Goal: Information Seeking & Learning: Find specific fact

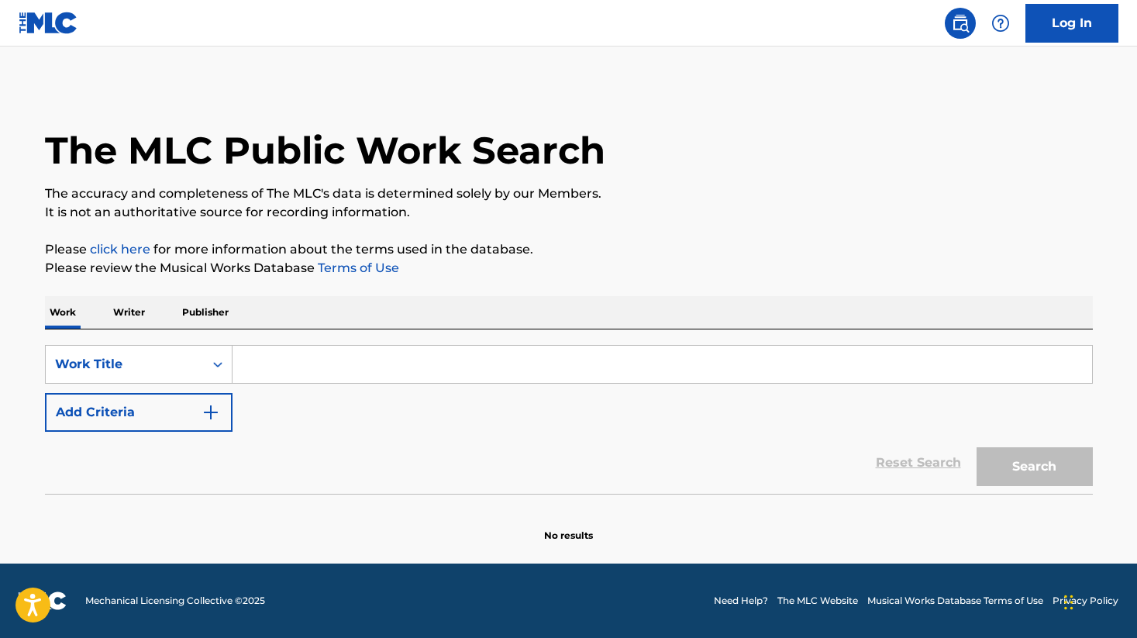
click at [264, 364] on input "Search Form" at bounding box center [663, 364] width 860 height 37
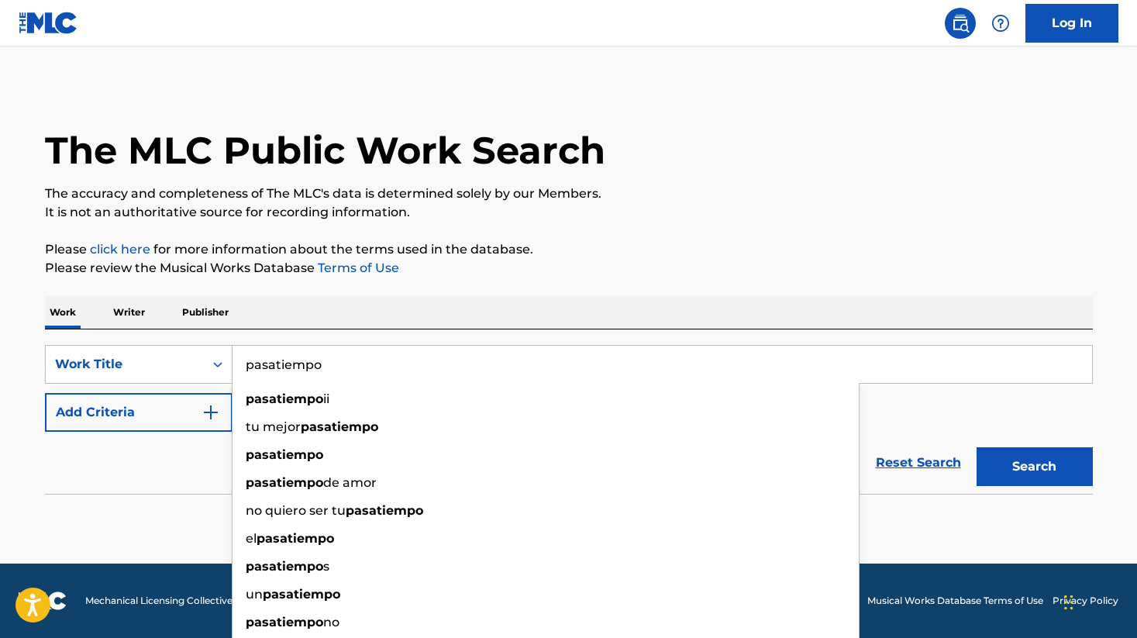
type input "pasatiempo"
click at [616, 276] on p "Please review the Musical Works Database Terms of Use" at bounding box center [569, 268] width 1048 height 19
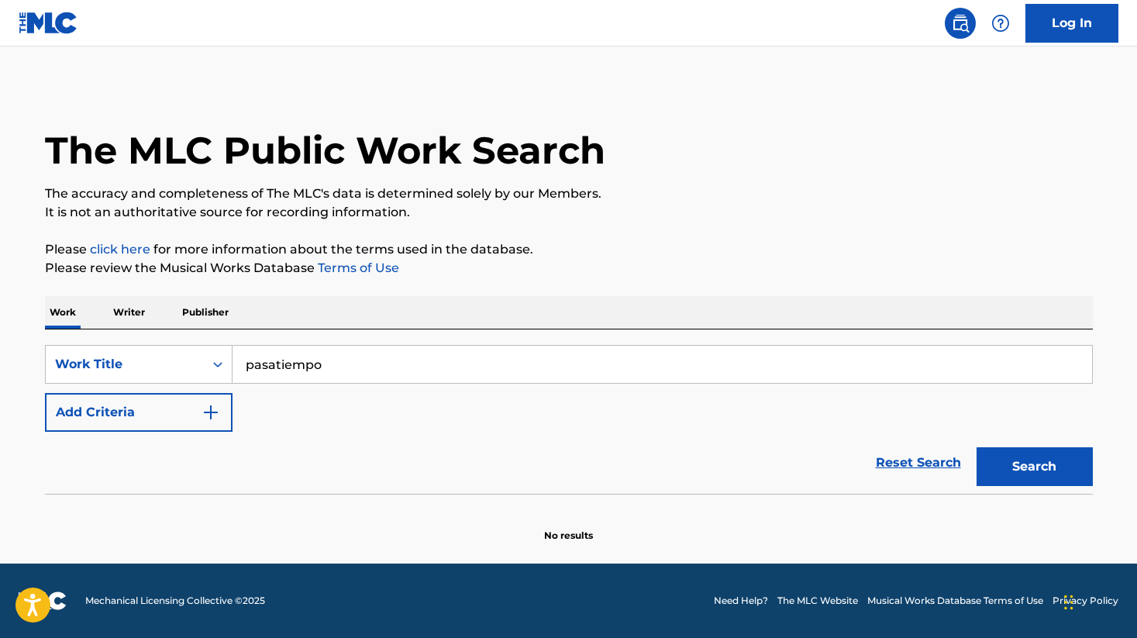
click at [159, 414] on button "Add Criteria" at bounding box center [139, 412] width 188 height 39
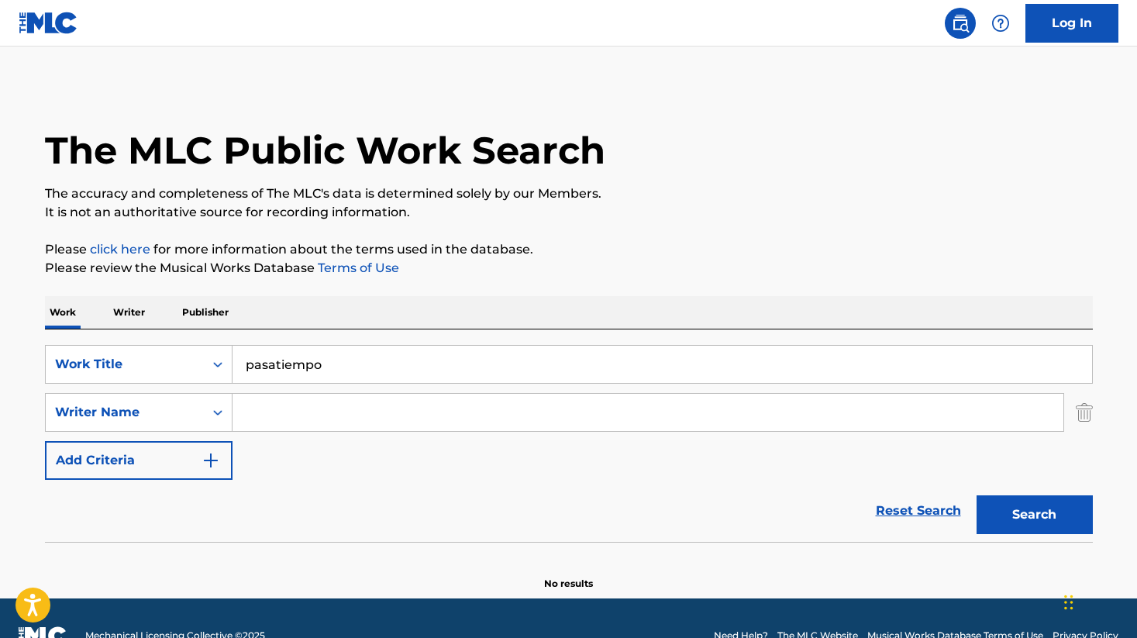
click at [337, 403] on input "Search Form" at bounding box center [648, 412] width 831 height 37
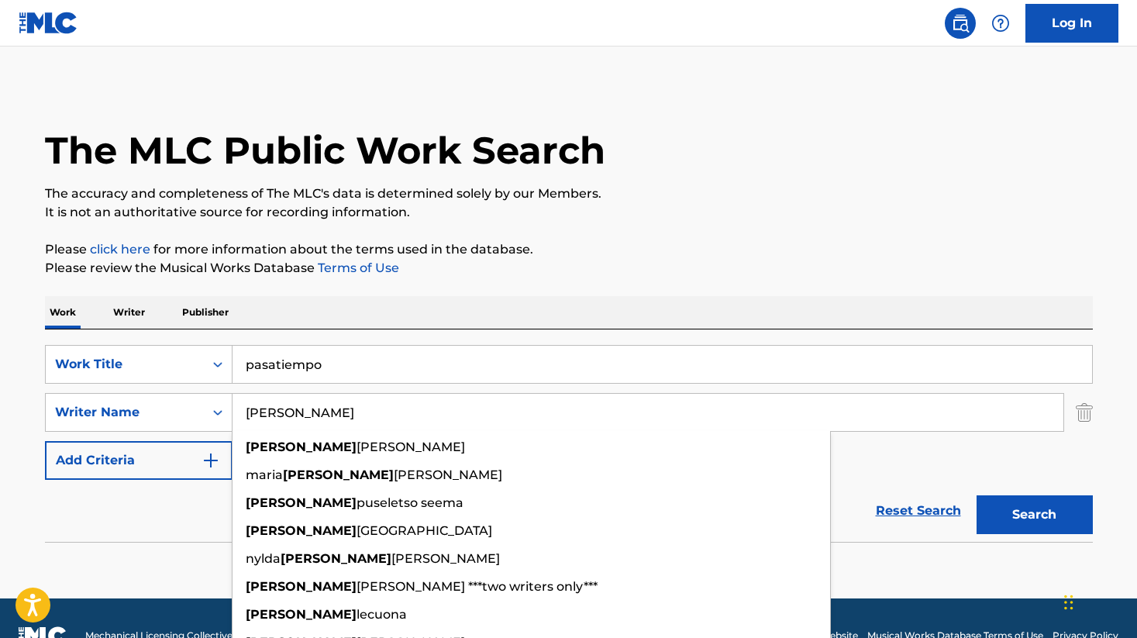
click at [602, 298] on div "Work Writer Publisher" at bounding box center [569, 312] width 1048 height 33
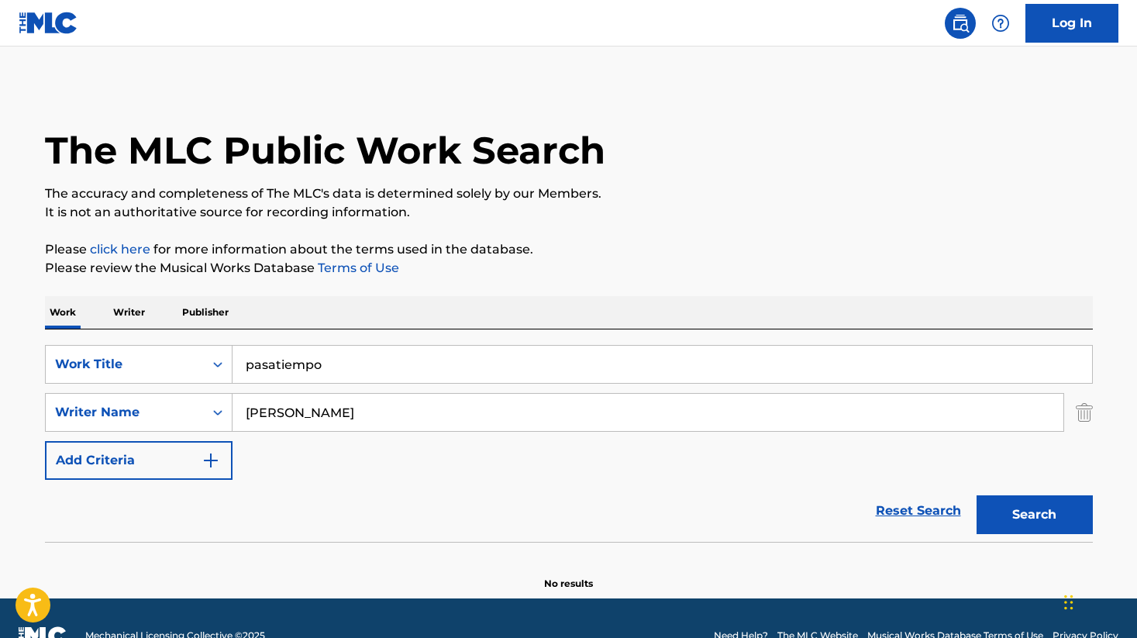
click at [991, 526] on button "Search" at bounding box center [1035, 514] width 116 height 39
click at [359, 408] on input "[PERSON_NAME]" at bounding box center [648, 412] width 831 height 37
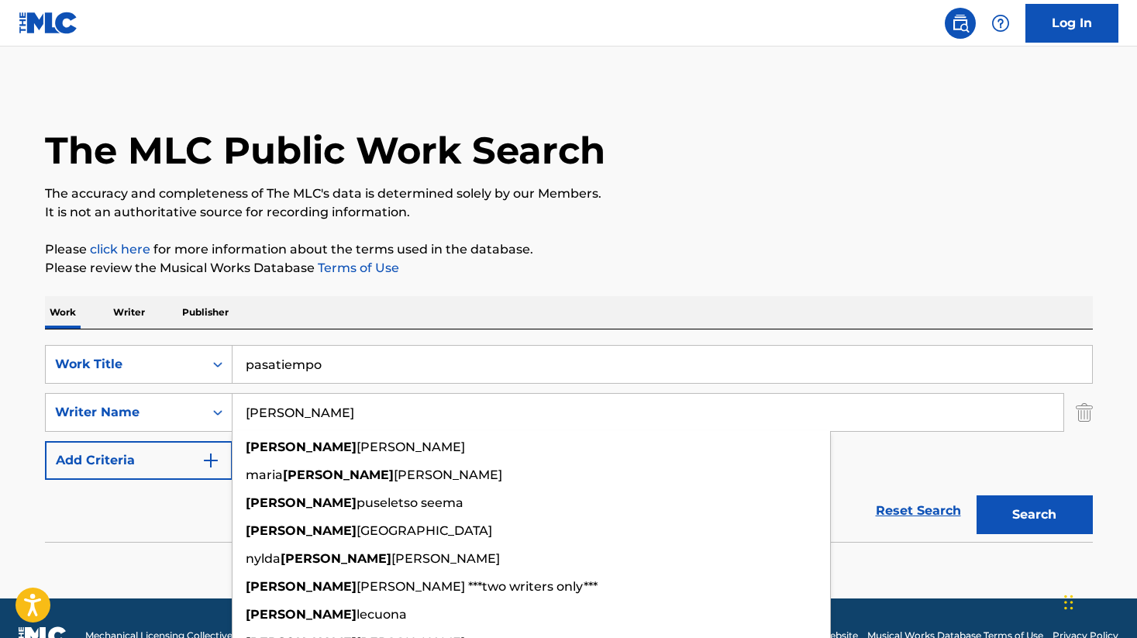
click at [252, 412] on input "[PERSON_NAME]" at bounding box center [648, 412] width 831 height 37
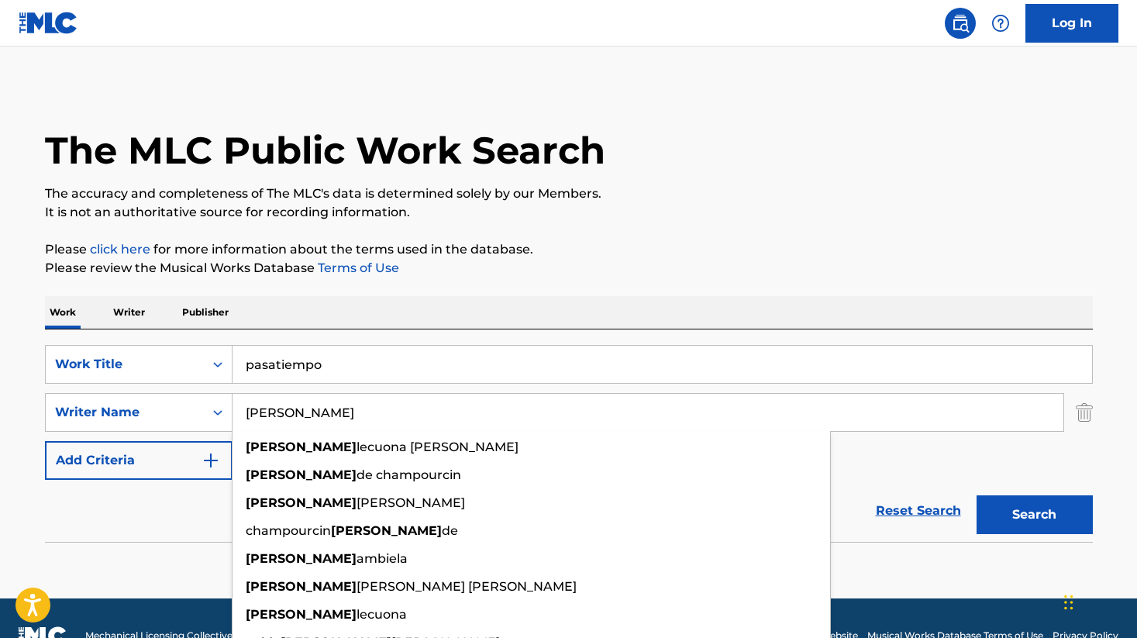
click at [392, 417] on input "[PERSON_NAME]" at bounding box center [648, 412] width 831 height 37
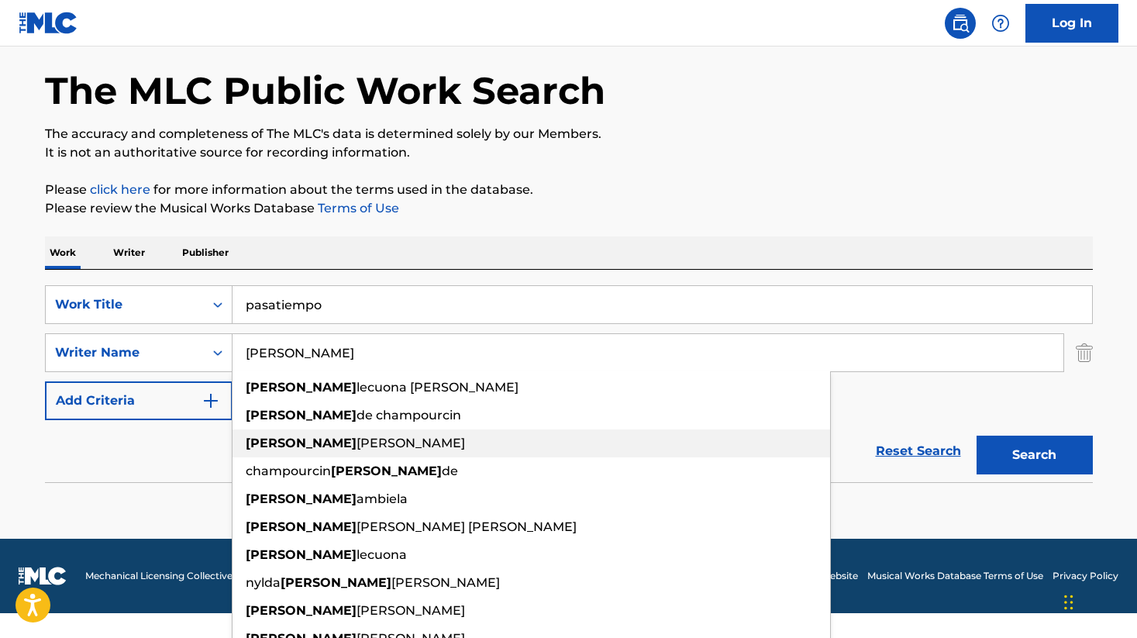
scroll to position [75, 0]
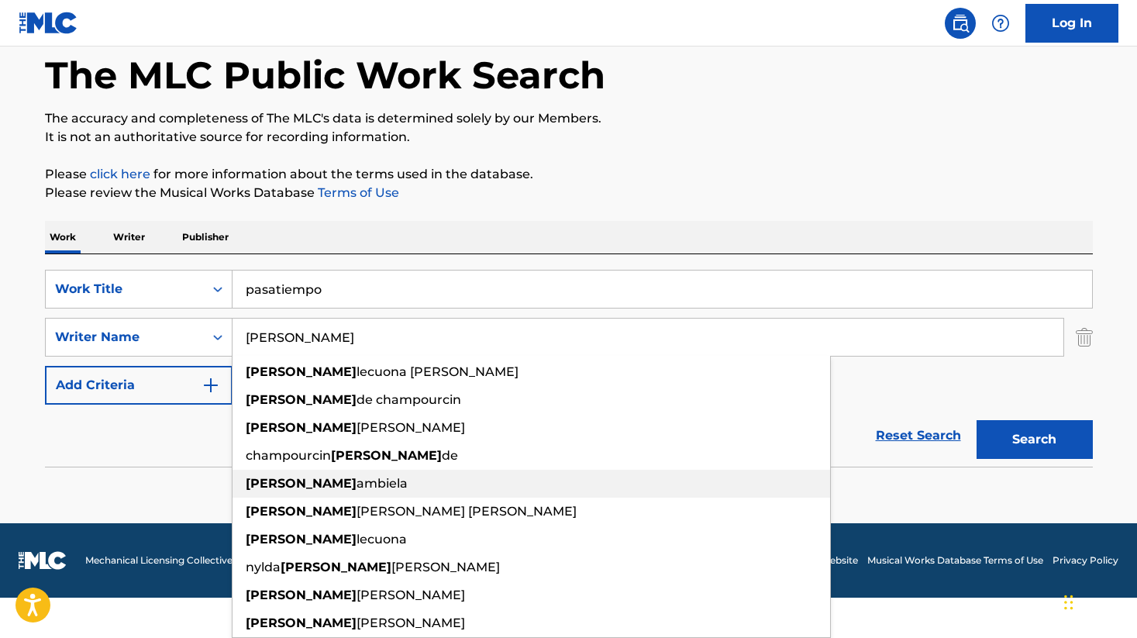
click at [360, 476] on span "ambiela" at bounding box center [382, 483] width 51 height 15
type input "[PERSON_NAME]"
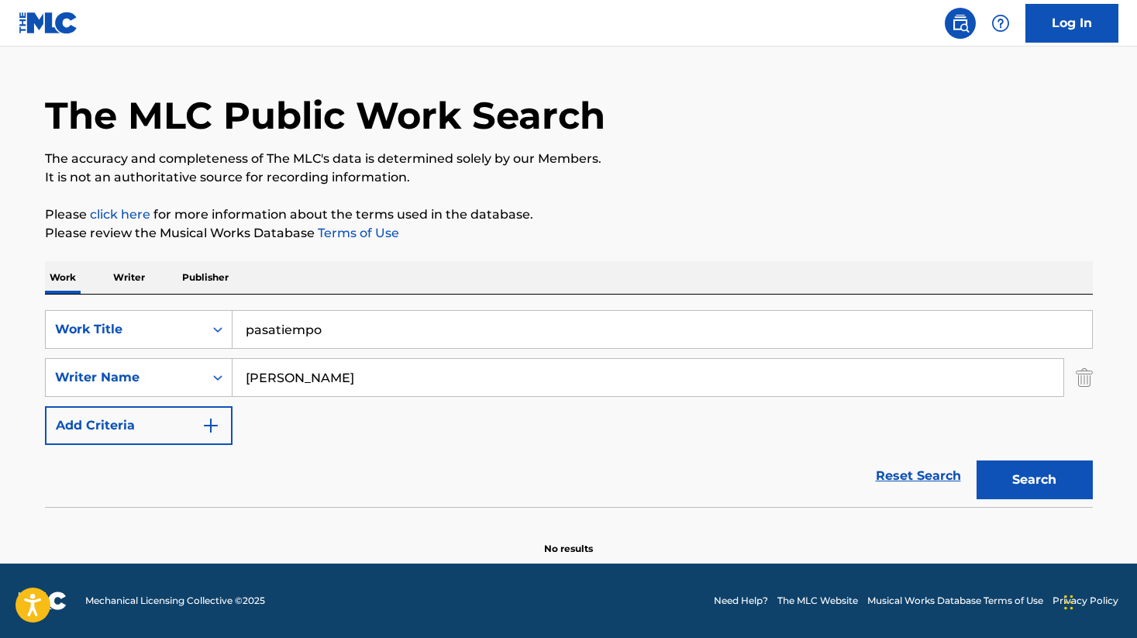
click at [1057, 467] on button "Search" at bounding box center [1035, 479] width 116 height 39
click at [307, 328] on input "pasatiempo" at bounding box center [663, 329] width 860 height 37
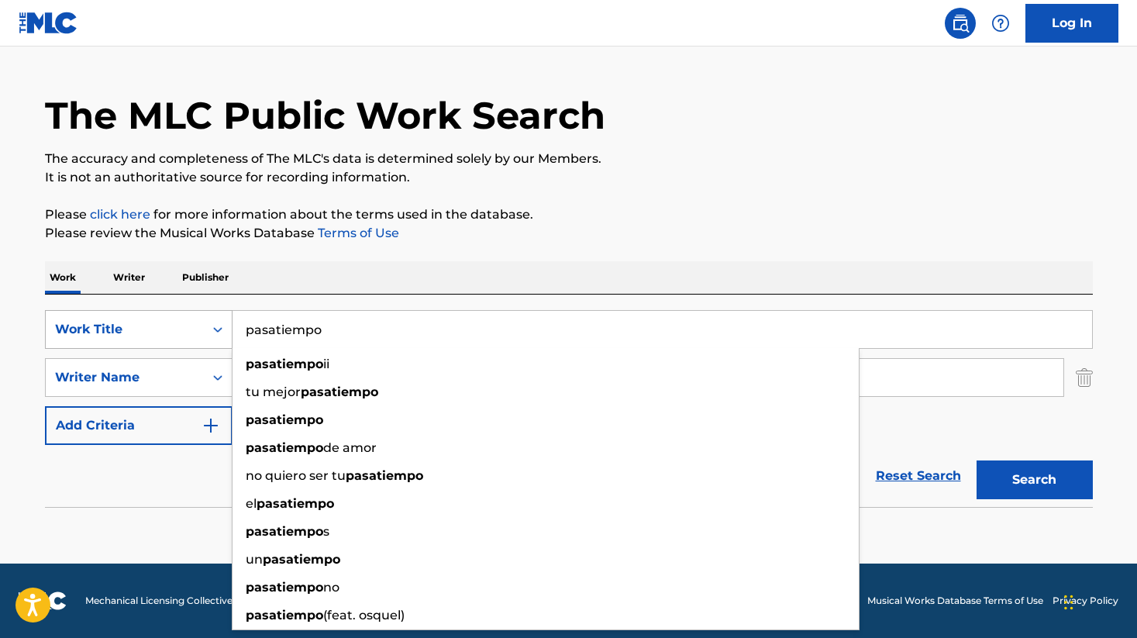
drag, startPoint x: 343, startPoint y: 326, endPoint x: 105, endPoint y: 312, distance: 238.4
click at [105, 312] on div "SearchWithCriteria4b9b7ee0-9df2-4774-a226-acf6b66c037e Work Title pasatiempo pa…" at bounding box center [569, 329] width 1048 height 39
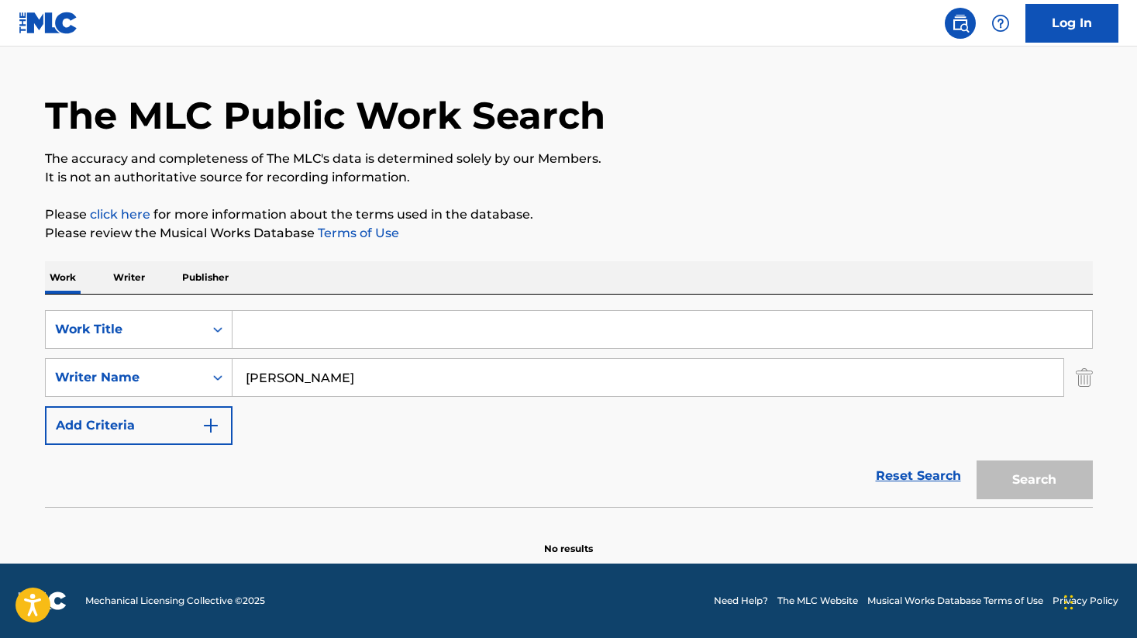
drag, startPoint x: 384, startPoint y: 375, endPoint x: -6, endPoint y: 344, distance: 391.9
click at [0, 344] on html "Accessibility Screen-Reader Guide, Feedback, and Issue Reporting | New window L…" at bounding box center [568, 284] width 1137 height 638
click at [157, 333] on div "Work Title" at bounding box center [125, 329] width 140 height 19
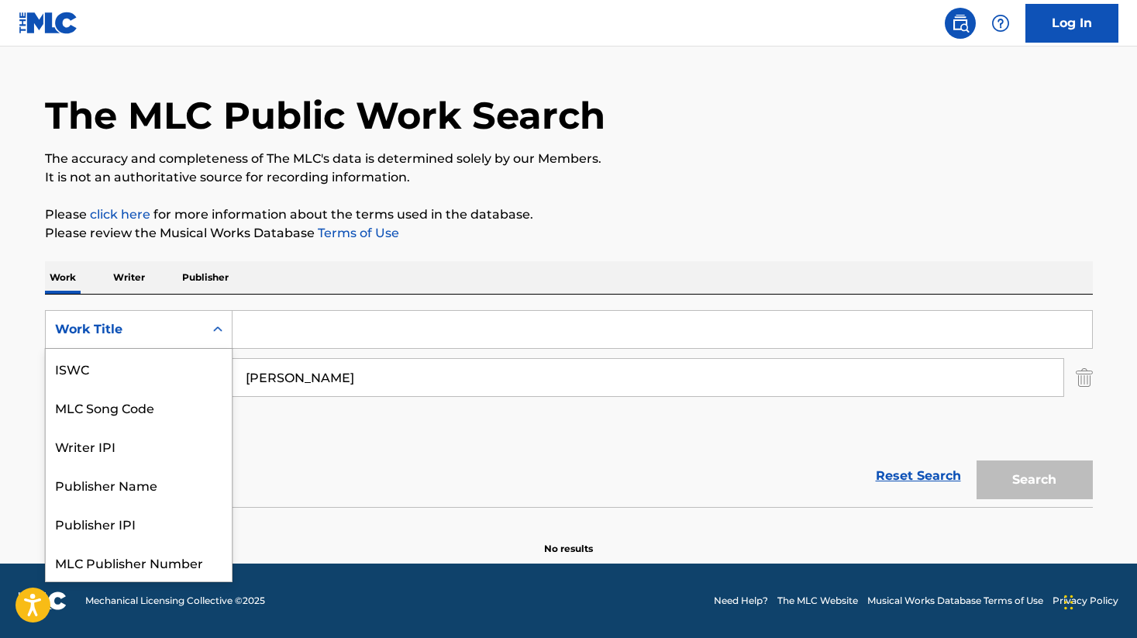
scroll to position [39, 0]
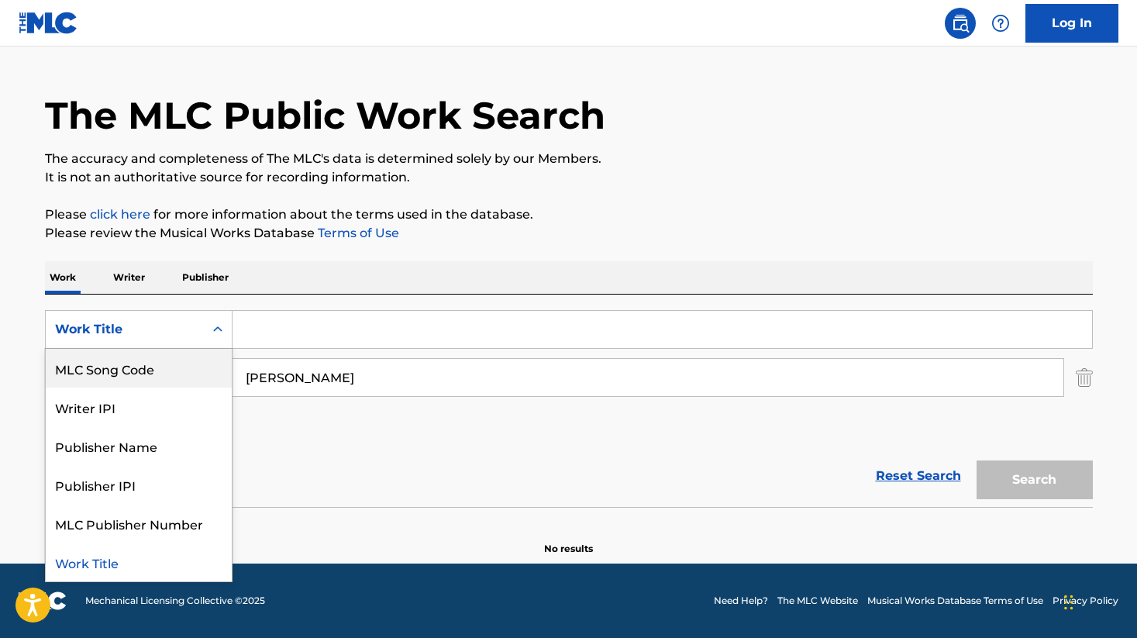
click at [298, 328] on input "Search Form" at bounding box center [663, 329] width 860 height 37
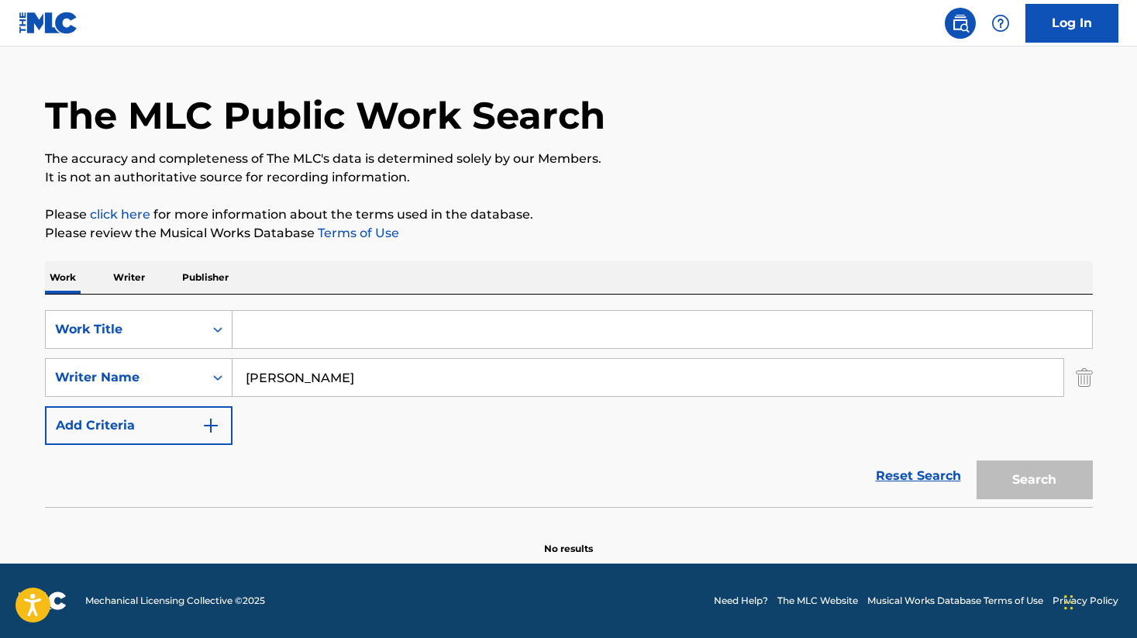
click at [116, 283] on p "Writer" at bounding box center [129, 277] width 41 height 33
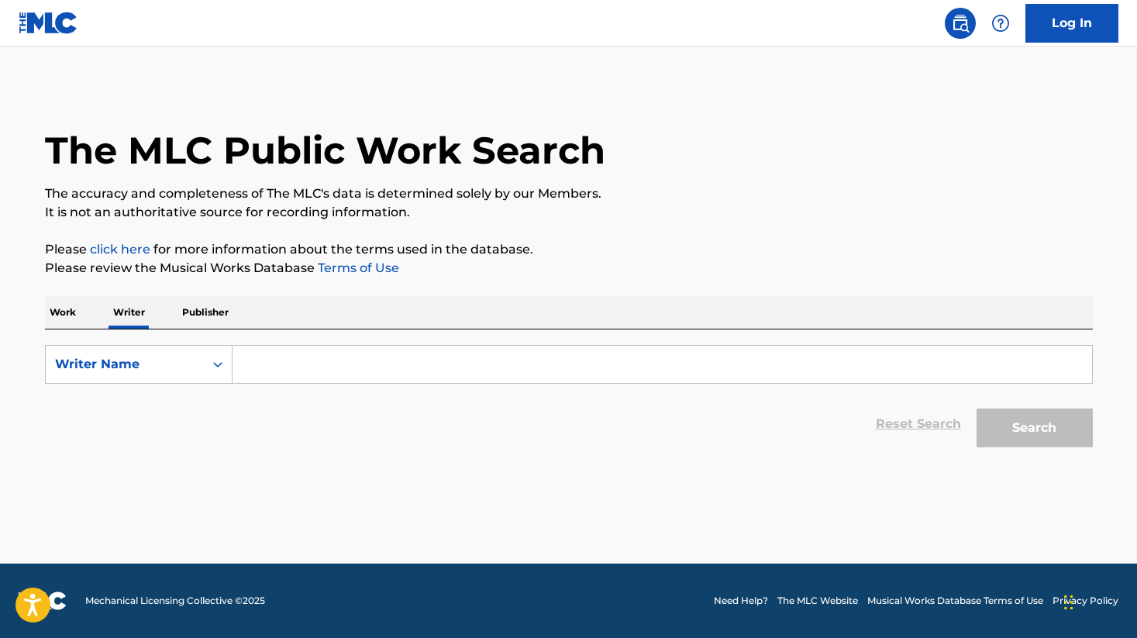
click at [284, 355] on input "Search Form" at bounding box center [663, 364] width 860 height 37
paste input "[PERSON_NAME]"
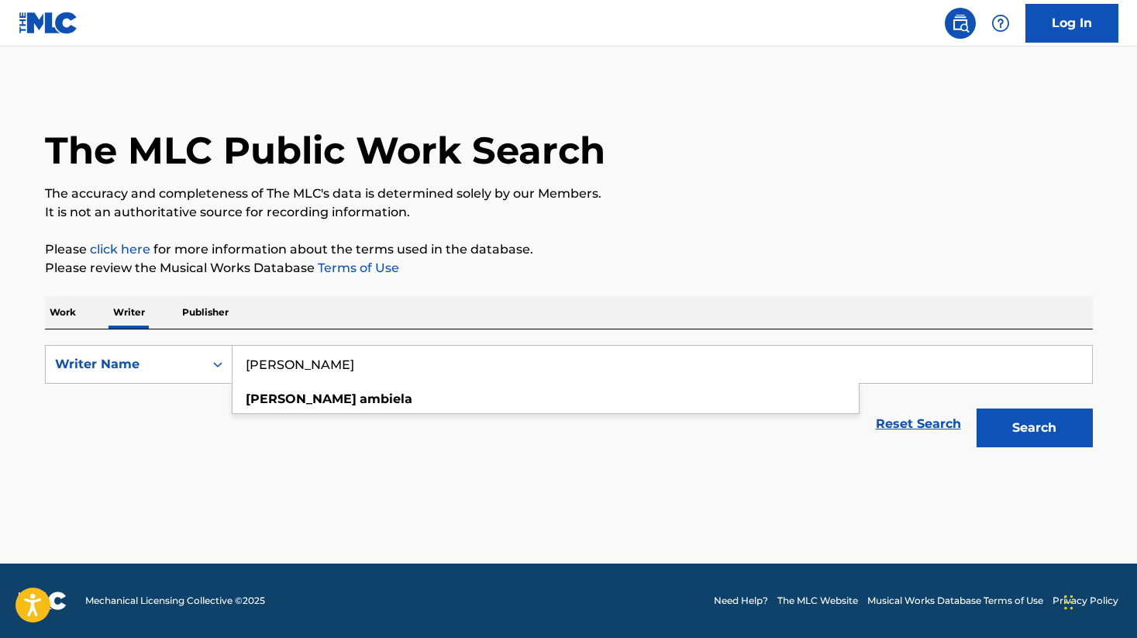
type input "[PERSON_NAME]"
click at [1031, 429] on button "Search" at bounding box center [1035, 428] width 116 height 39
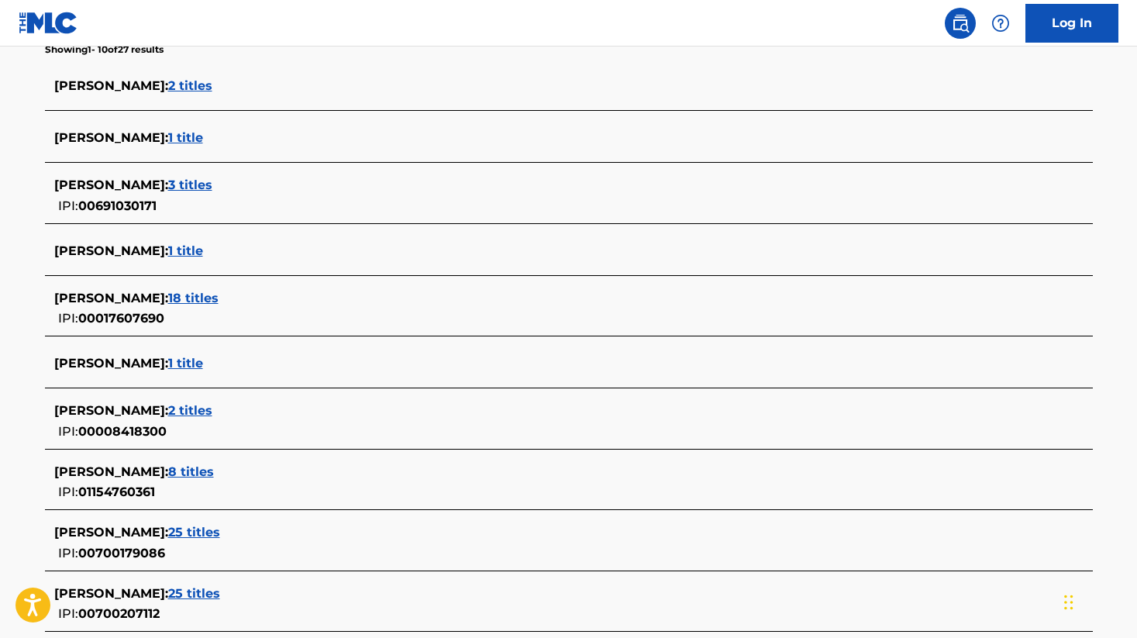
scroll to position [431, 0]
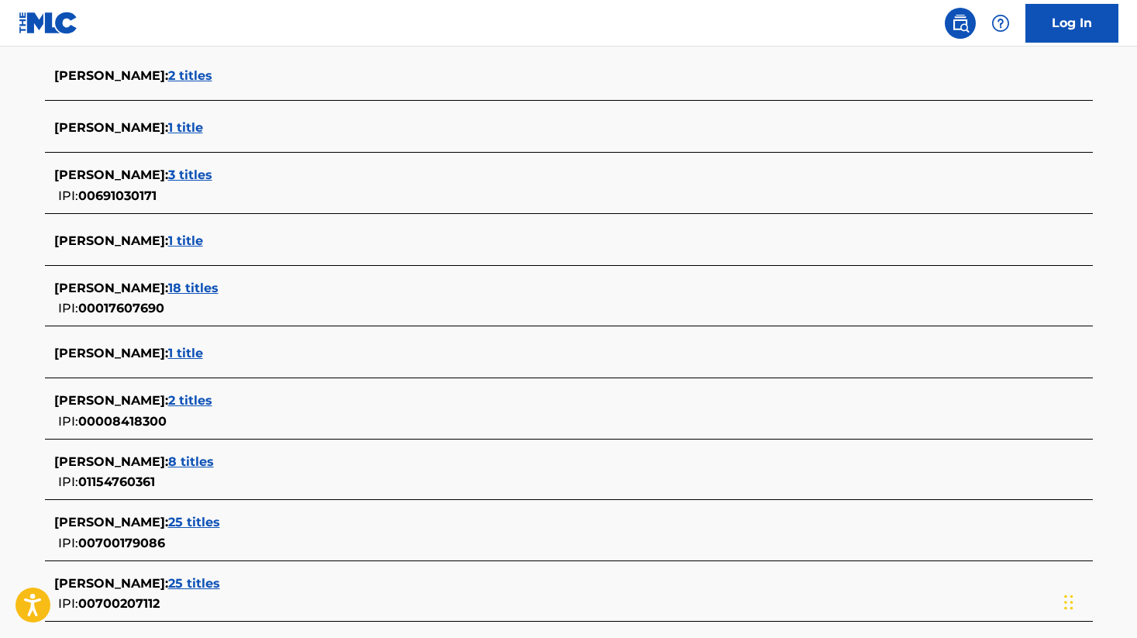
click at [214, 460] on span "8 titles" at bounding box center [191, 461] width 46 height 15
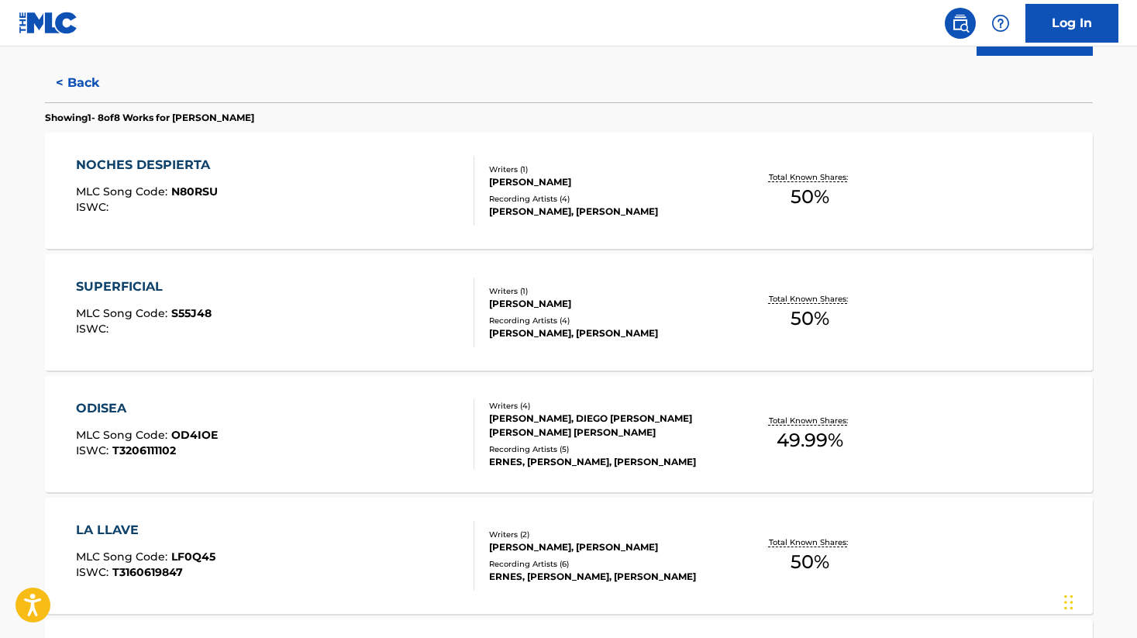
scroll to position [381, 0]
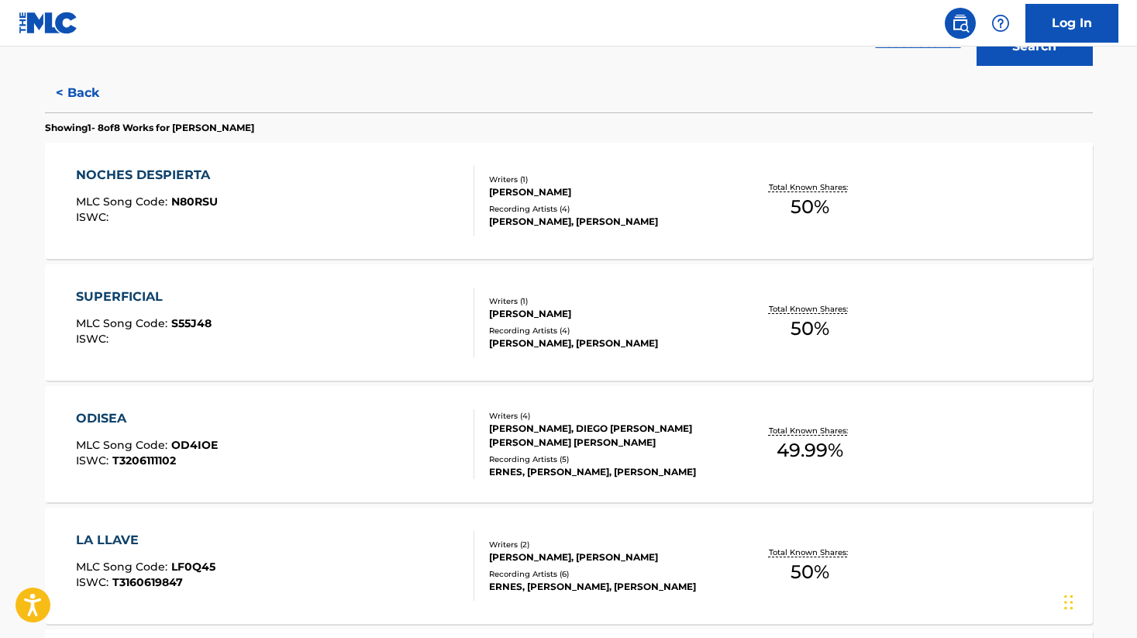
click at [902, 200] on div "NOCHES DESPIERTA MLC Song Code : N80RSU ISWC : Writers ( 1 ) [PERSON_NAME] Reco…" at bounding box center [569, 201] width 1048 height 116
